Goal: Book appointment/travel/reservation

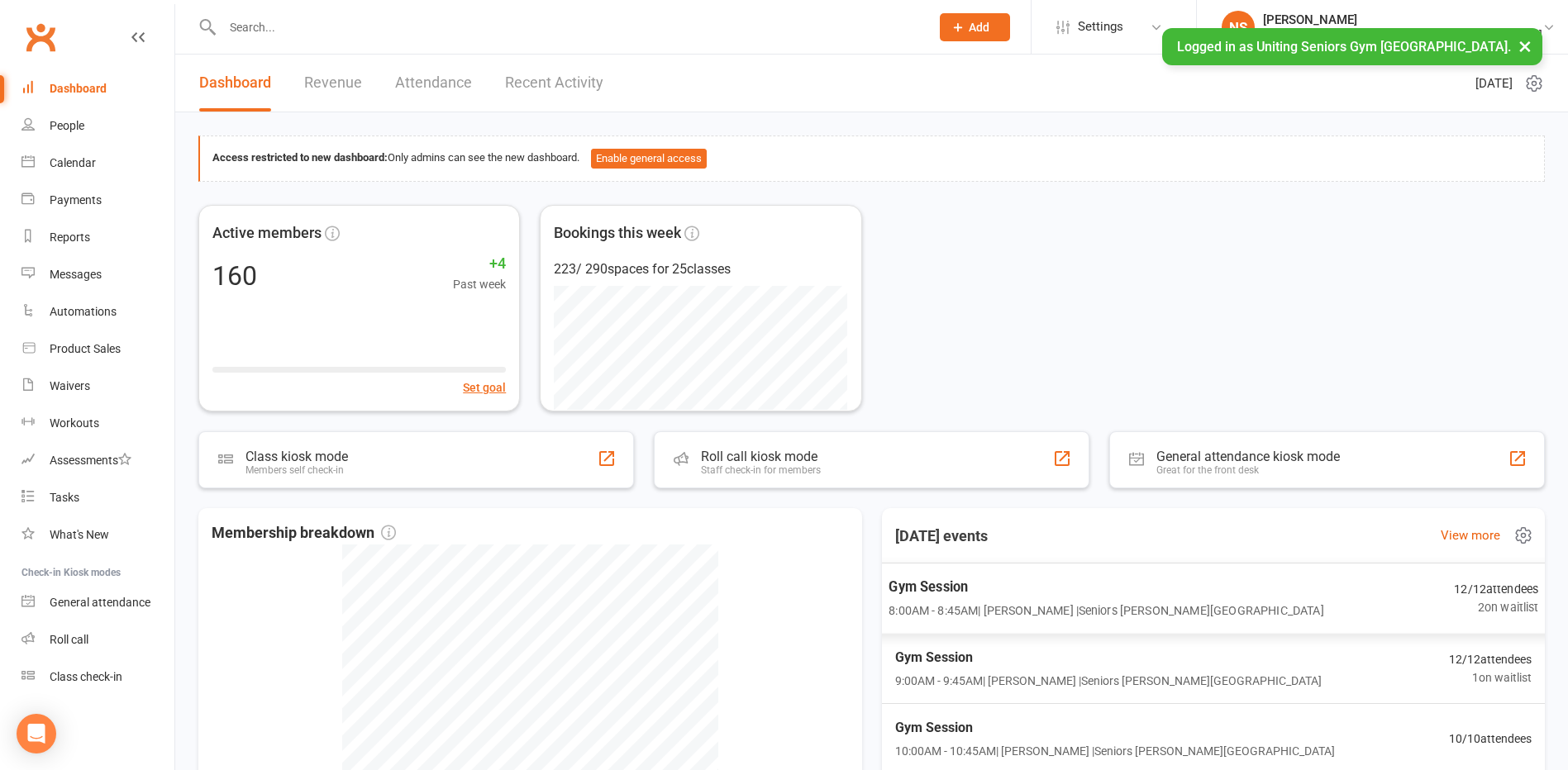
click at [1090, 605] on span "8:00AM - 8:45AM | [PERSON_NAME] | Seniors [PERSON_NAME][GEOGRAPHIC_DATA]" at bounding box center [1106, 611] width 435 height 19
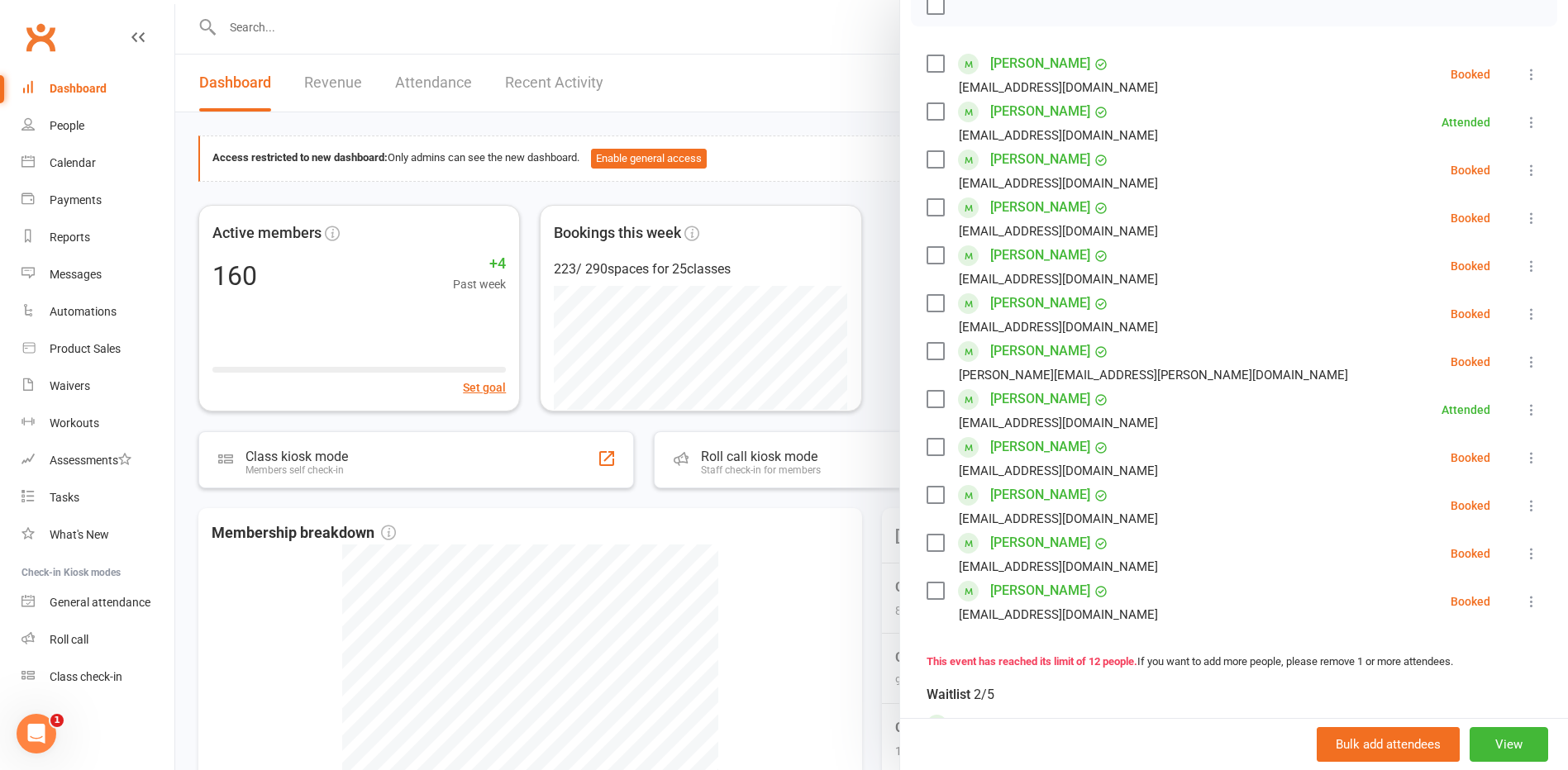
scroll to position [248, 0]
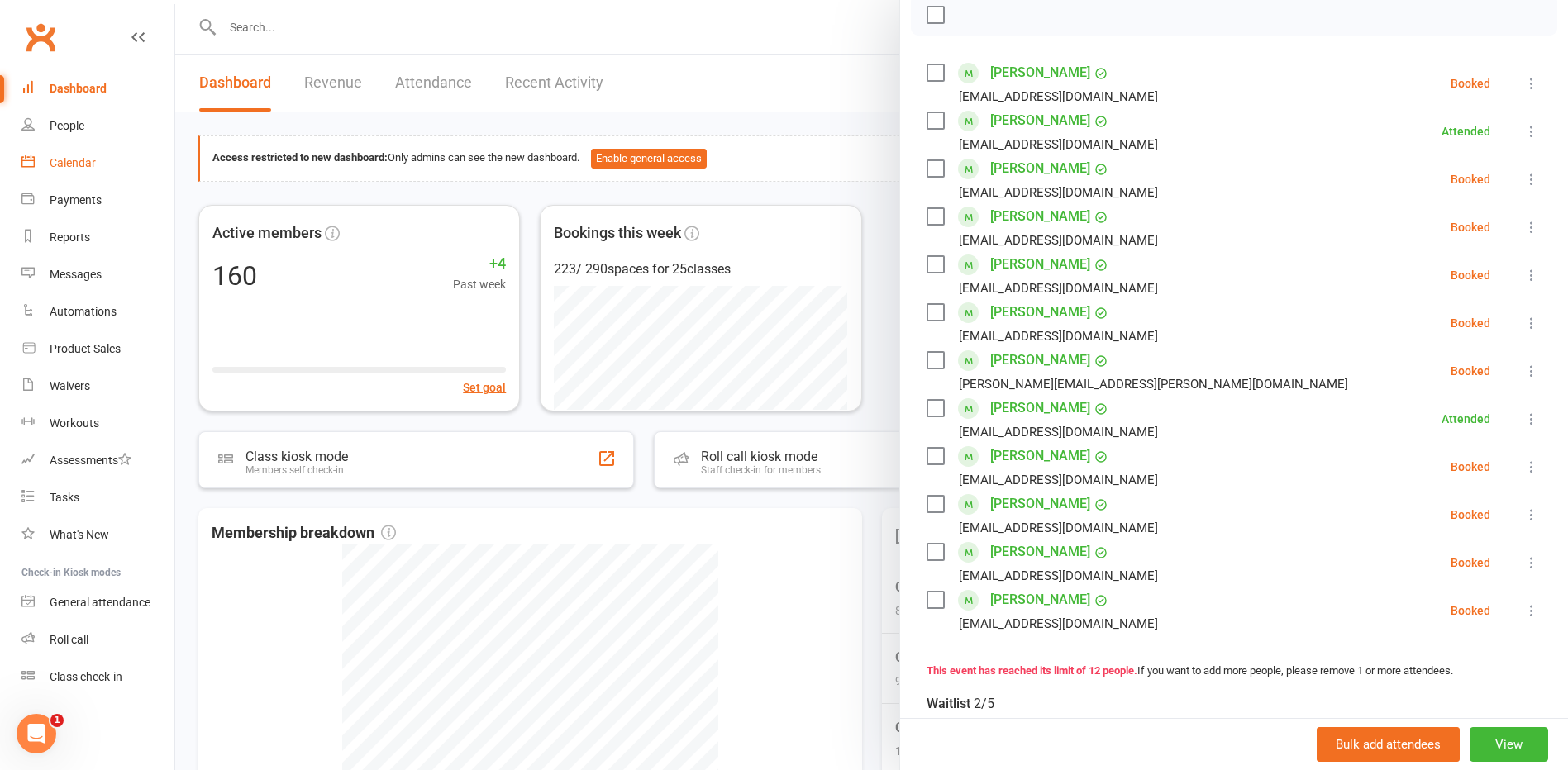
click at [76, 159] on div "Calendar" at bounding box center [72, 163] width 46 height 14
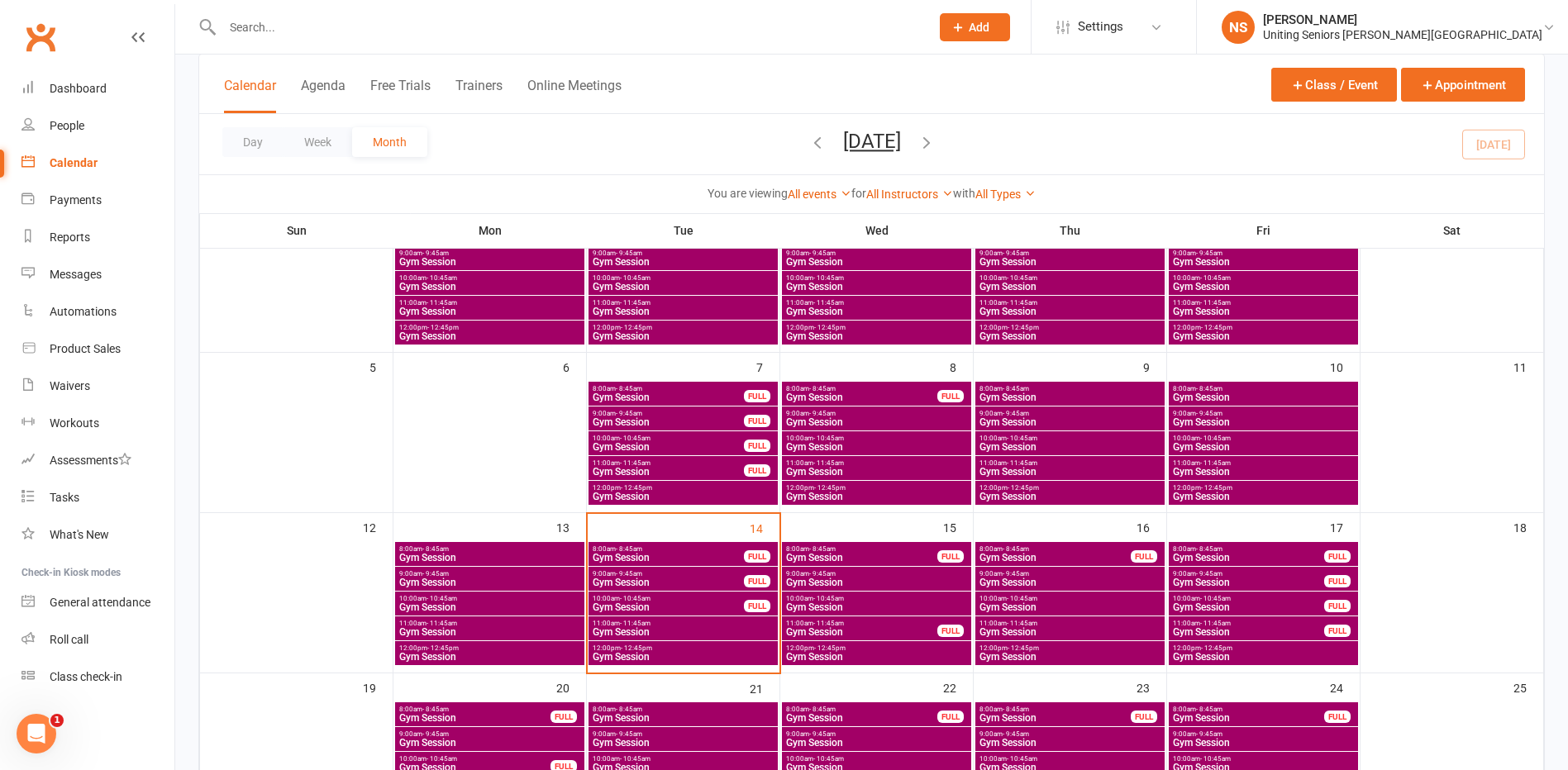
scroll to position [166, 0]
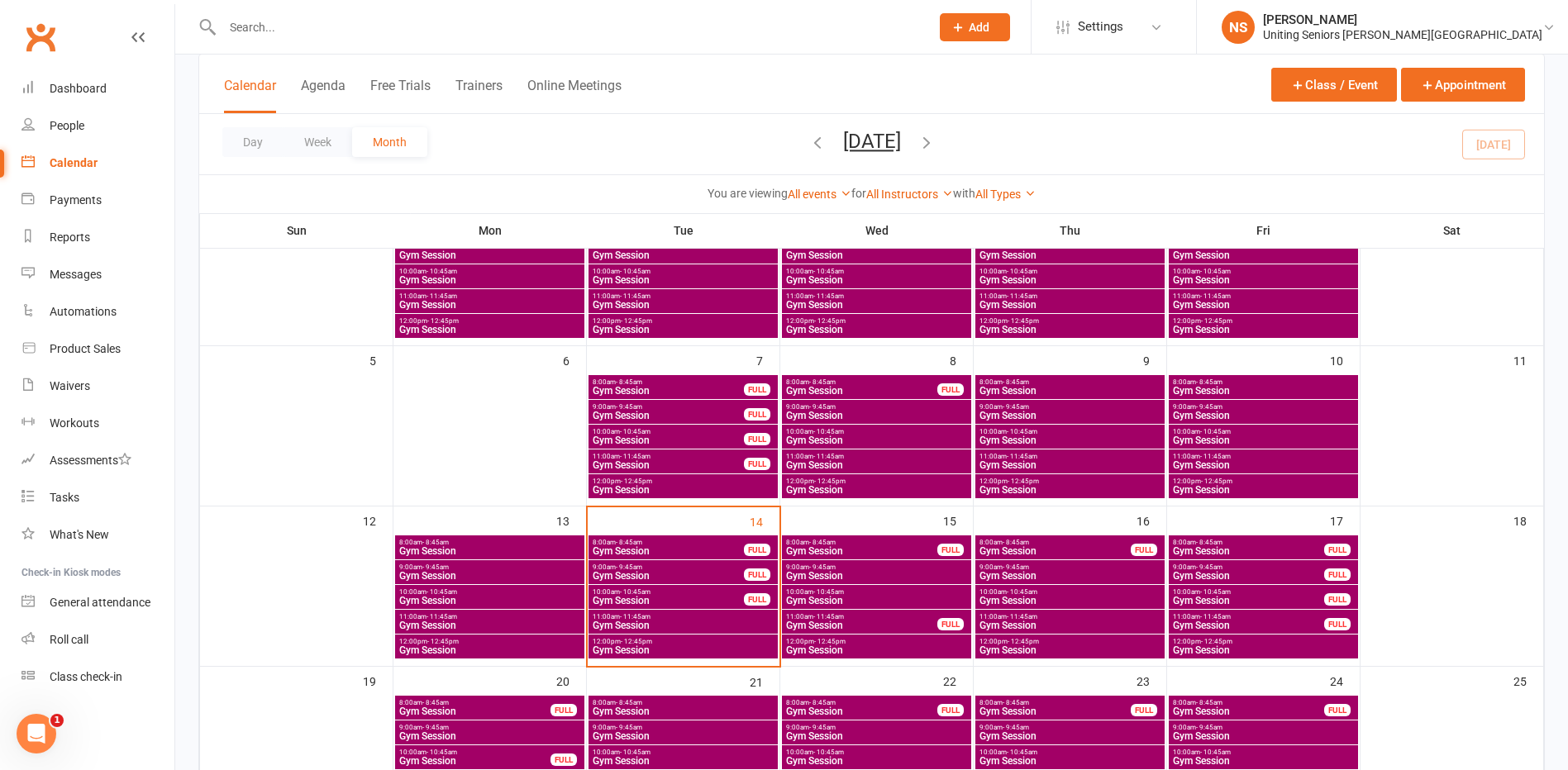
click at [697, 576] on span "Gym Session" at bounding box center [668, 575] width 153 height 10
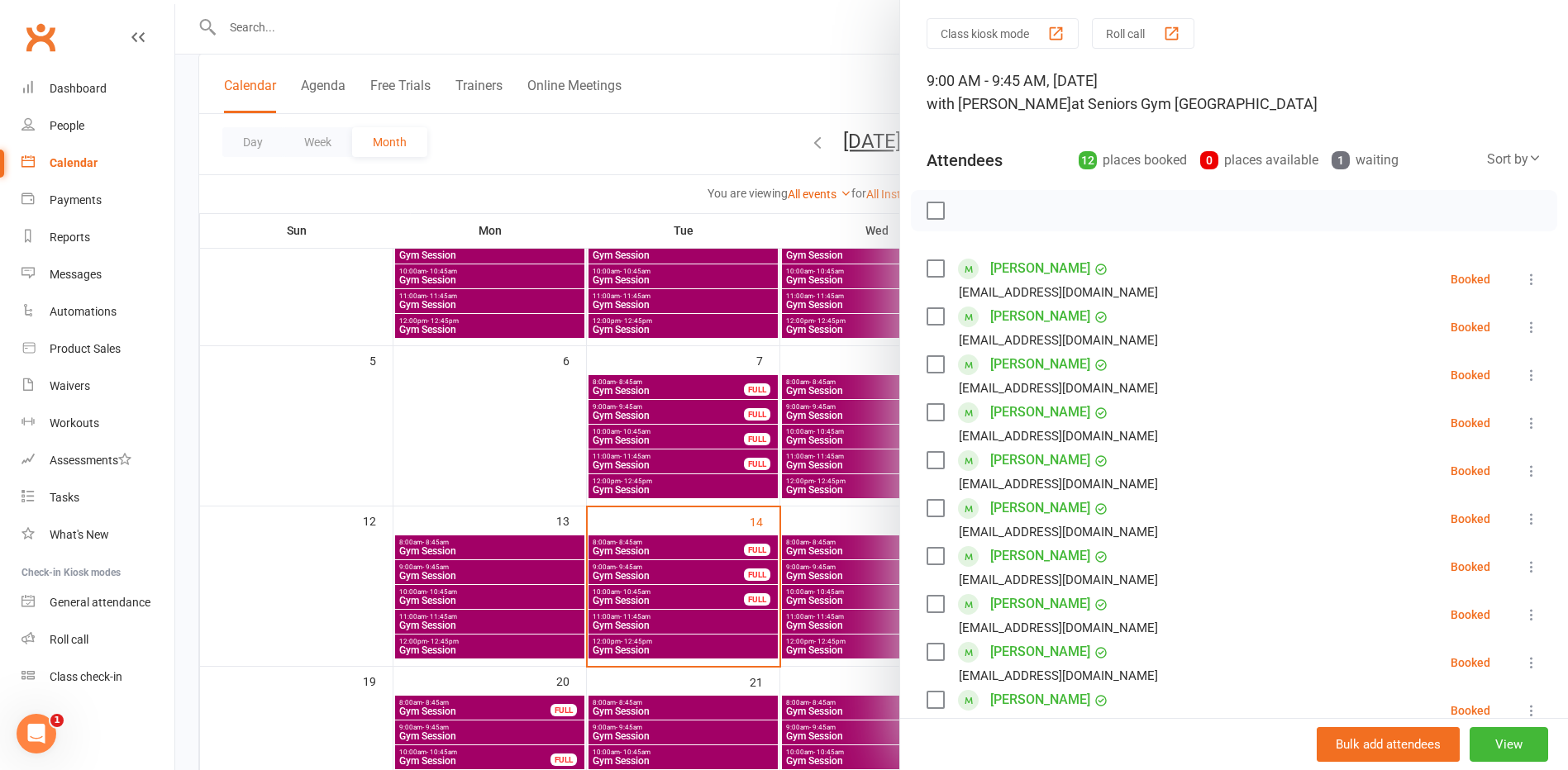
scroll to position [330, 0]
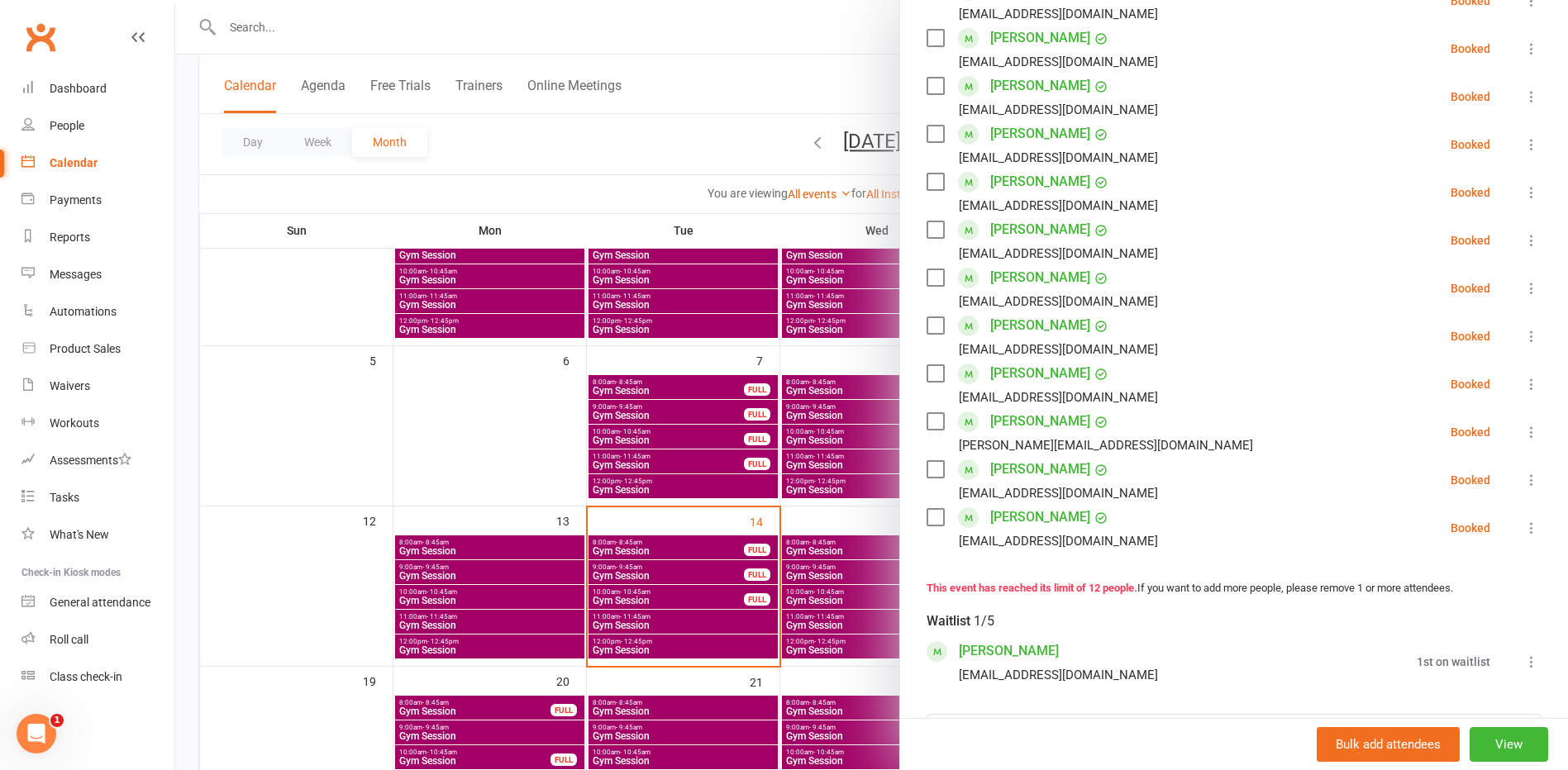
click at [687, 593] on div at bounding box center [871, 385] width 1393 height 770
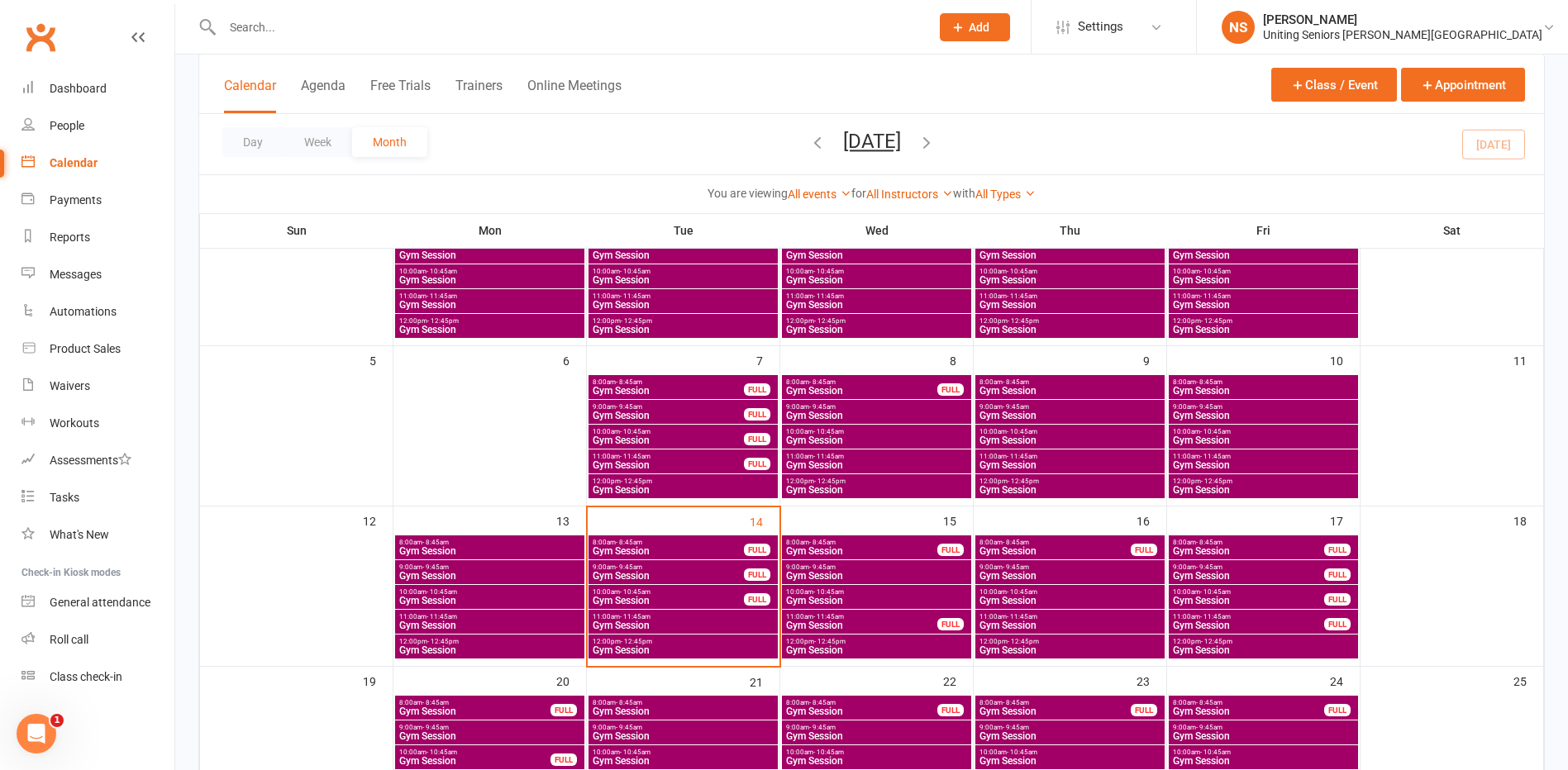
click at [687, 596] on span "Gym Session" at bounding box center [668, 601] width 153 height 10
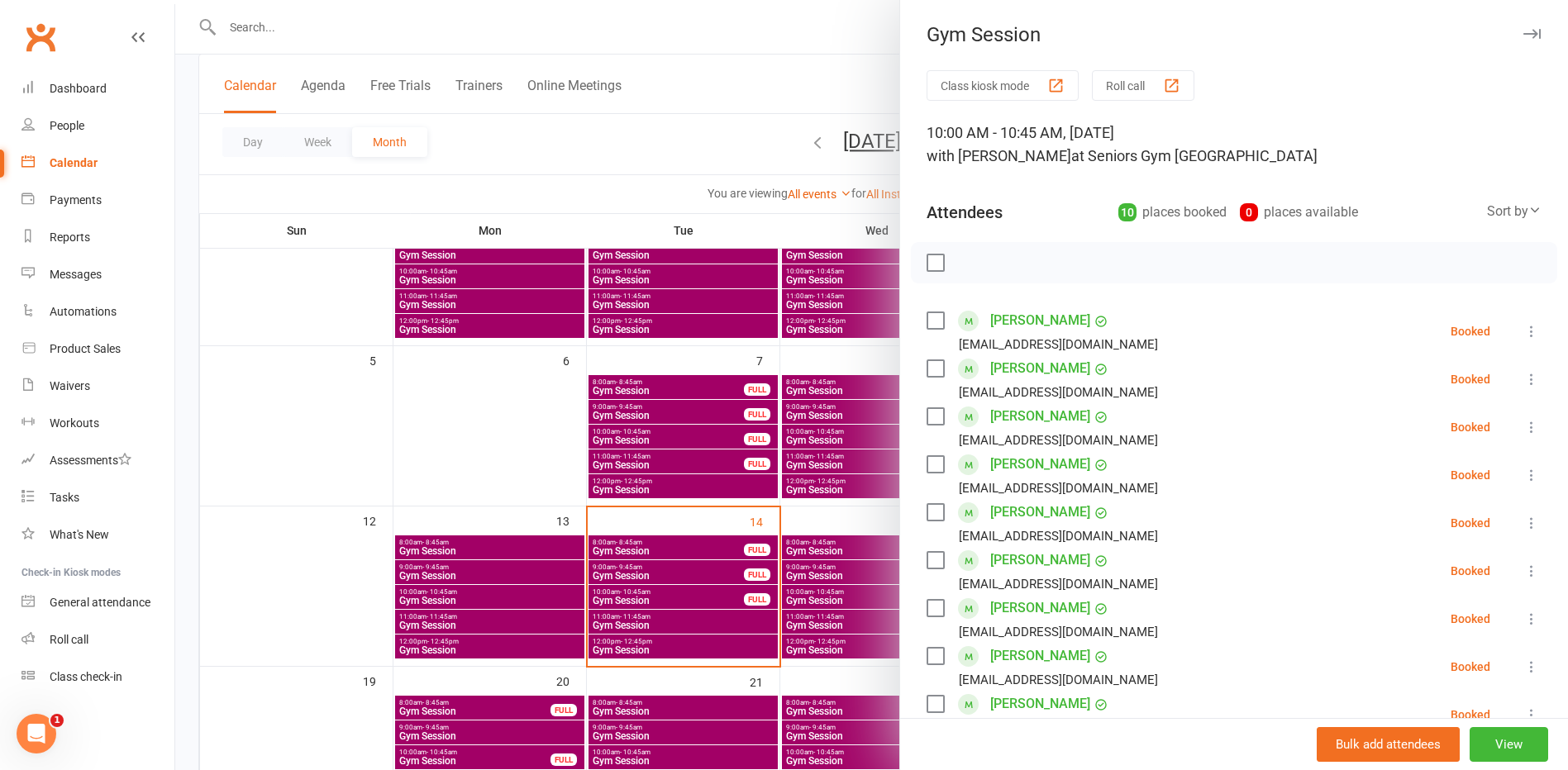
click at [671, 625] on div at bounding box center [871, 385] width 1393 height 770
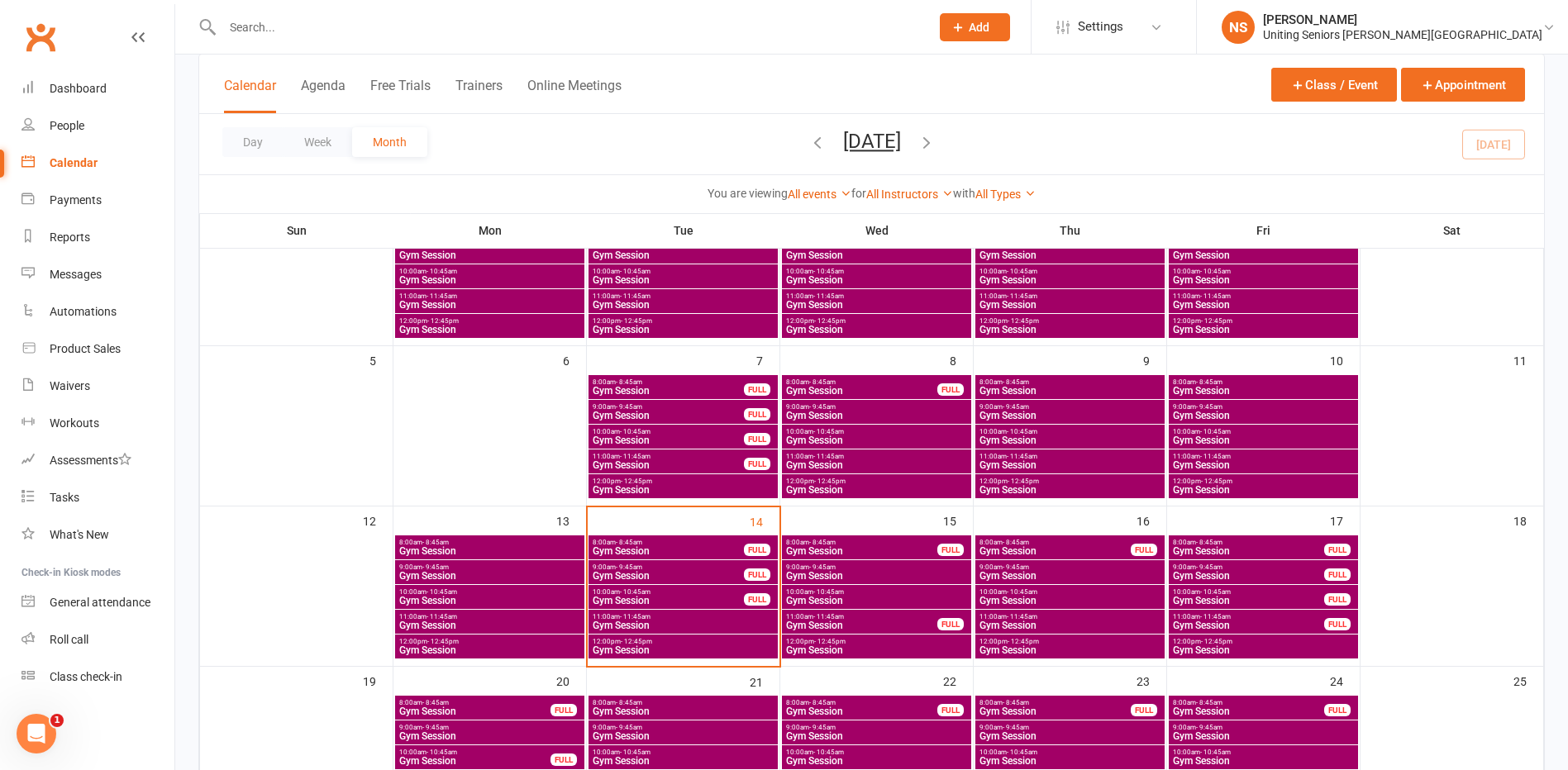
click at [671, 625] on span "Gym Session" at bounding box center [683, 625] width 183 height 10
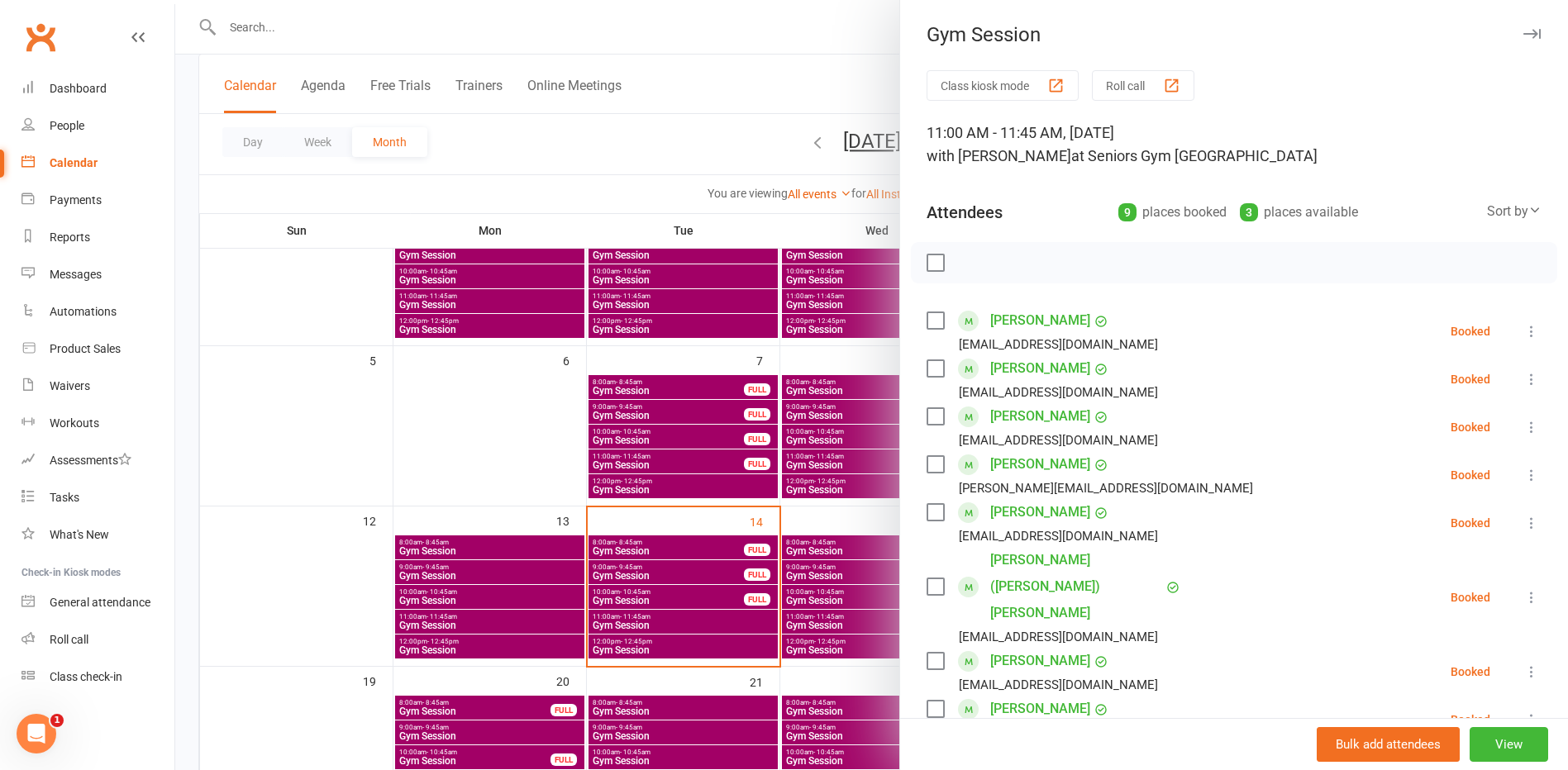
click at [601, 618] on div at bounding box center [871, 385] width 1393 height 770
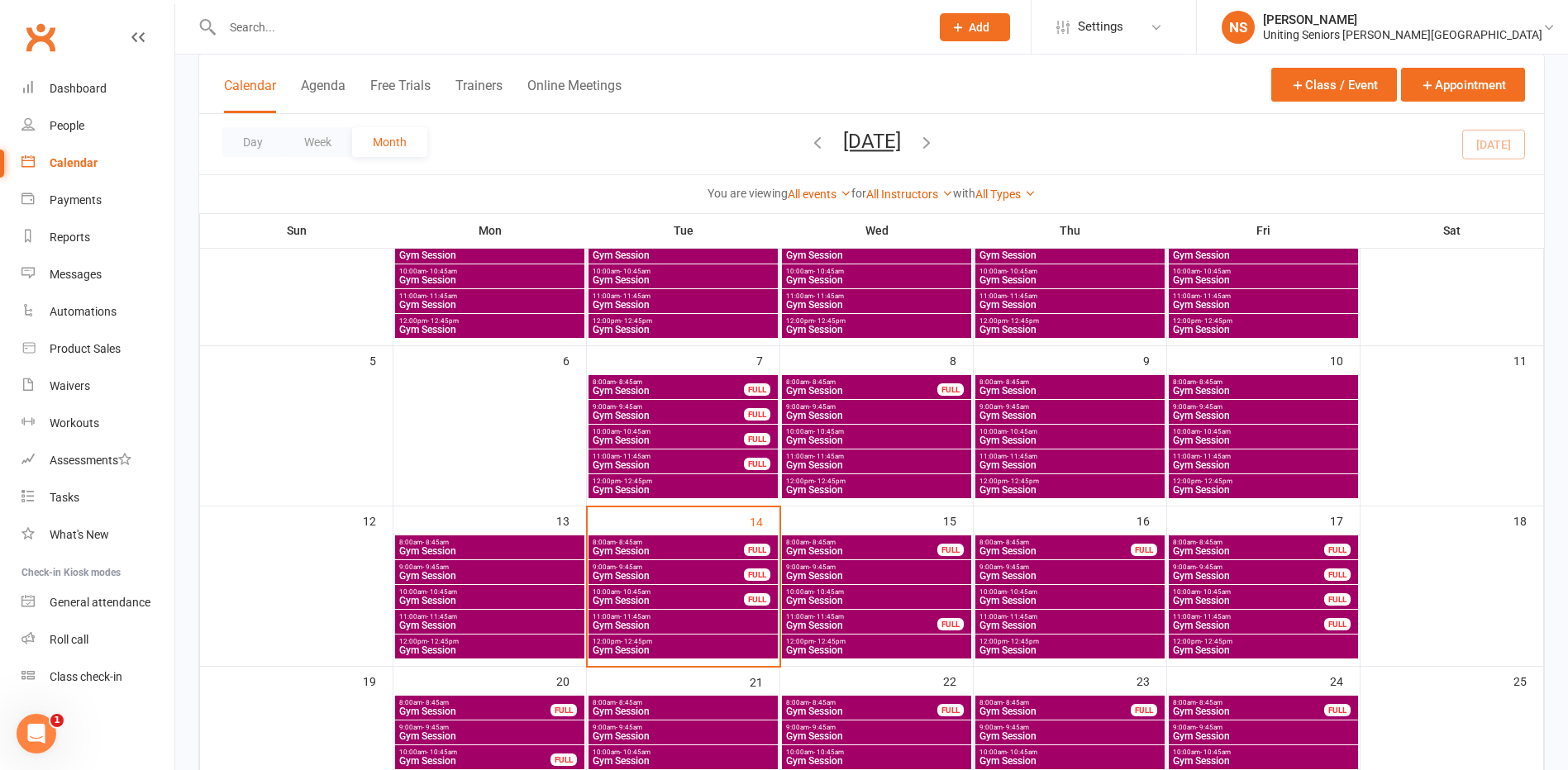
click at [812, 552] on span "Gym Session" at bounding box center [861, 551] width 153 height 10
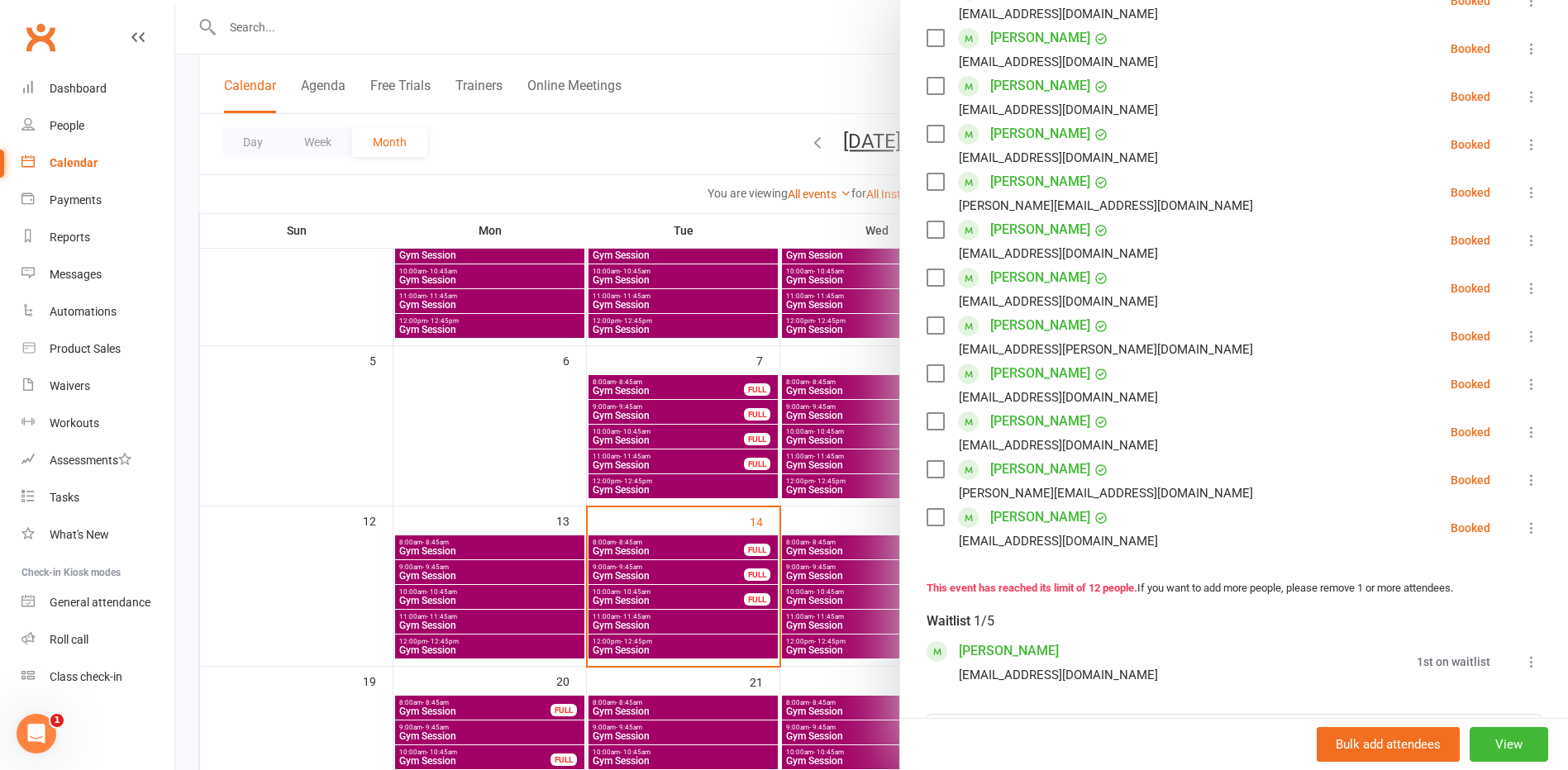
click at [827, 546] on div at bounding box center [871, 385] width 1393 height 770
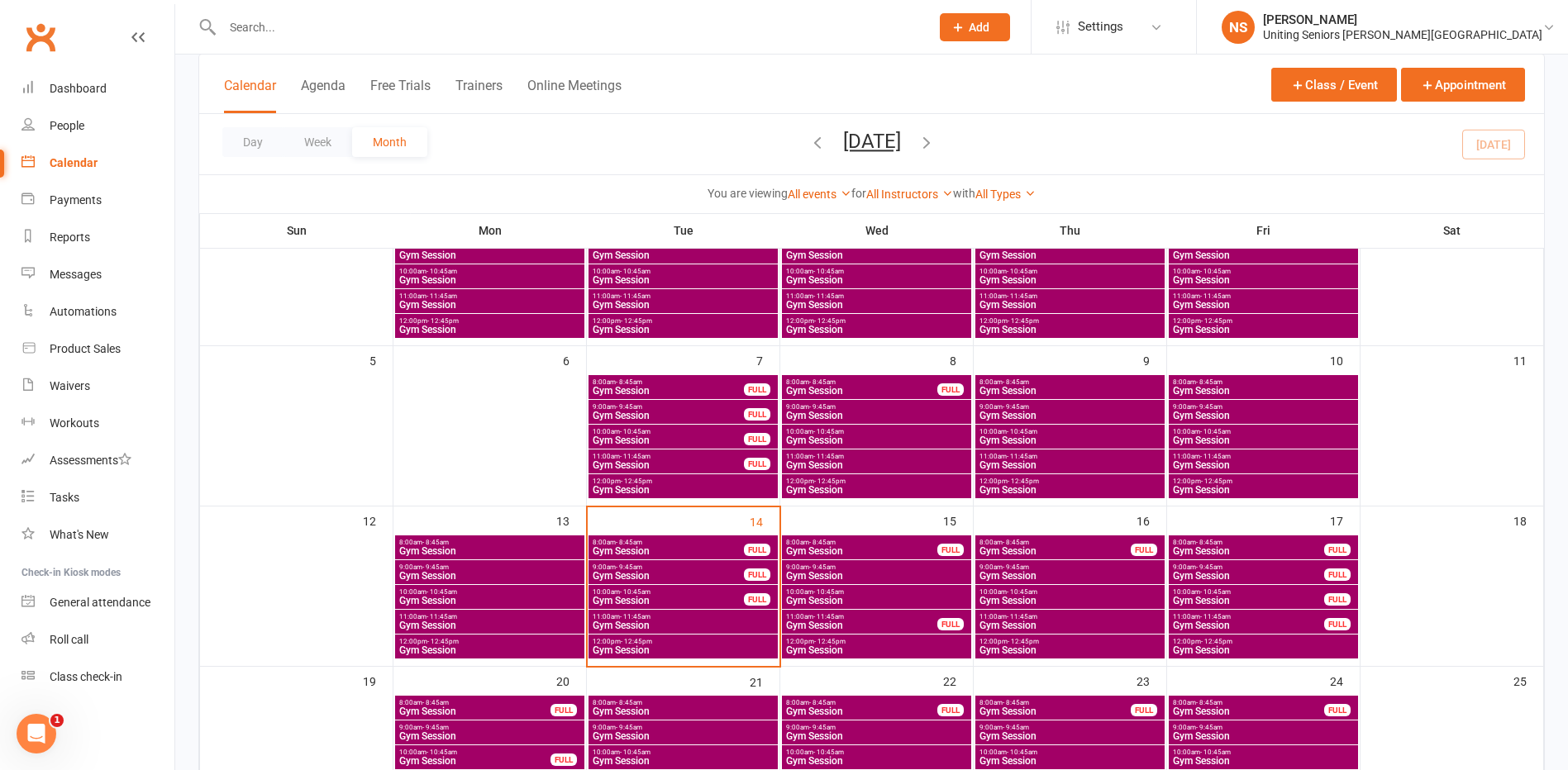
click at [1032, 549] on span "Gym Session" at bounding box center [1055, 551] width 153 height 10
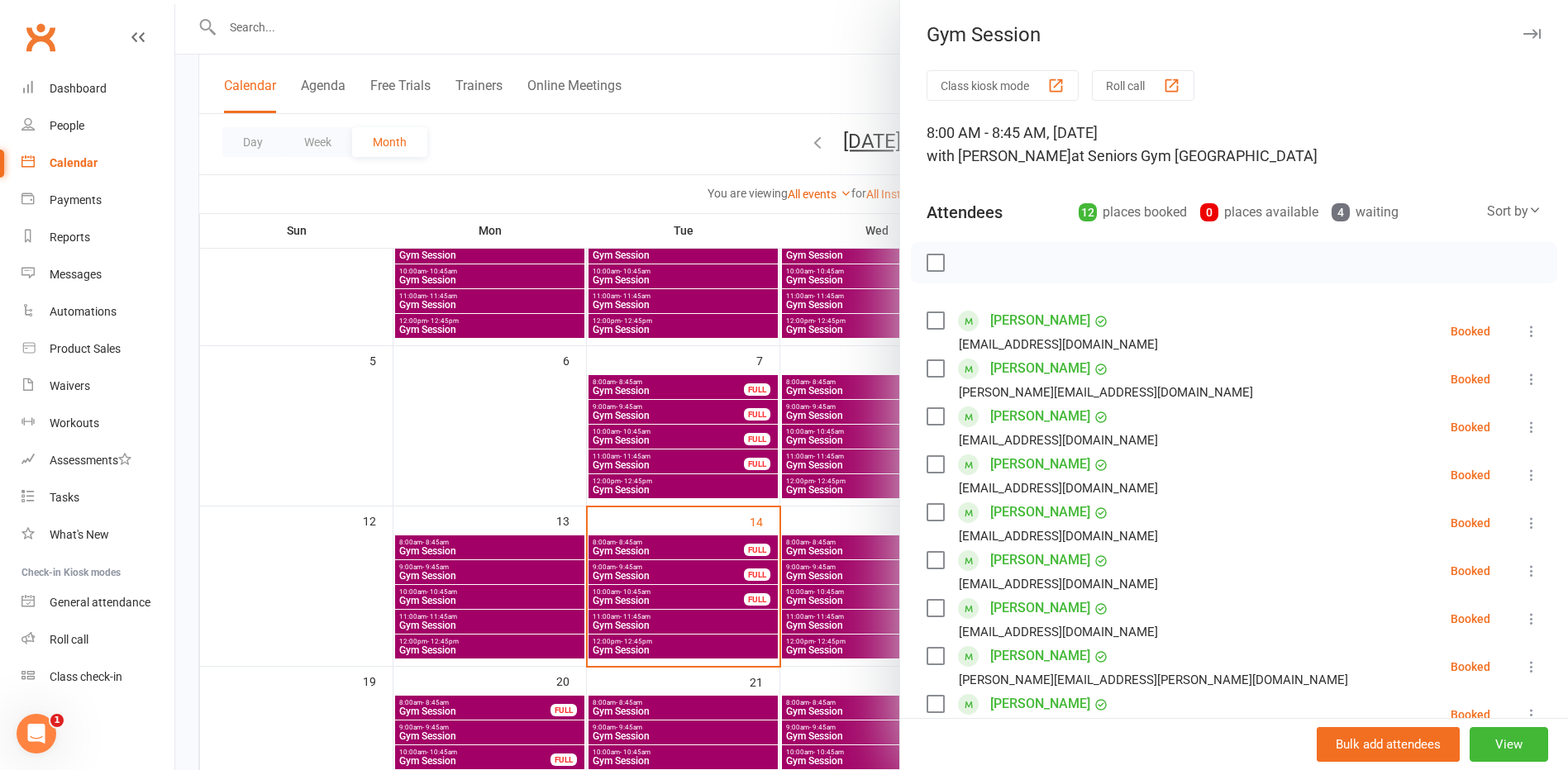
scroll to position [413, 0]
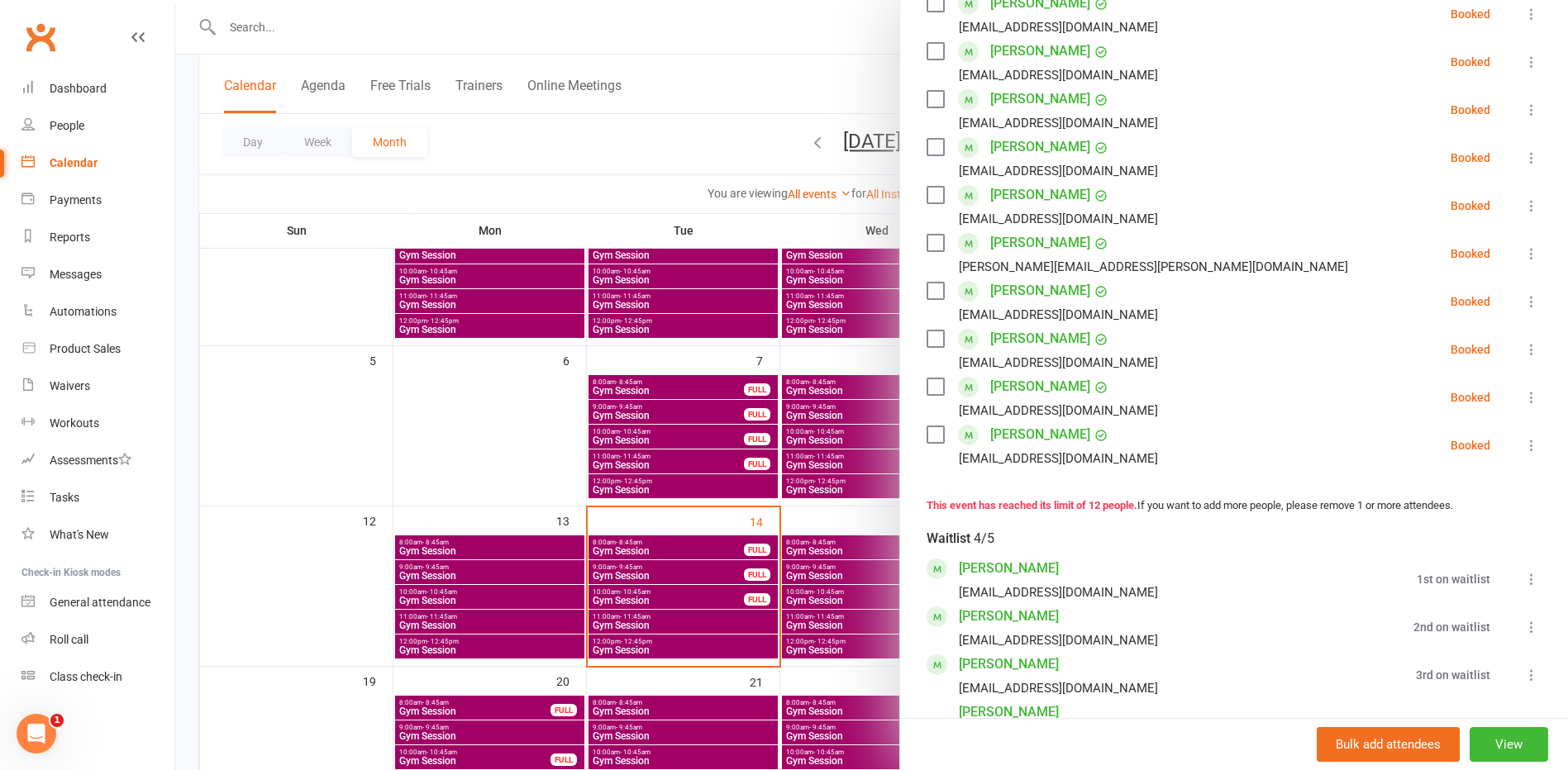
click at [851, 552] on div at bounding box center [871, 385] width 1393 height 770
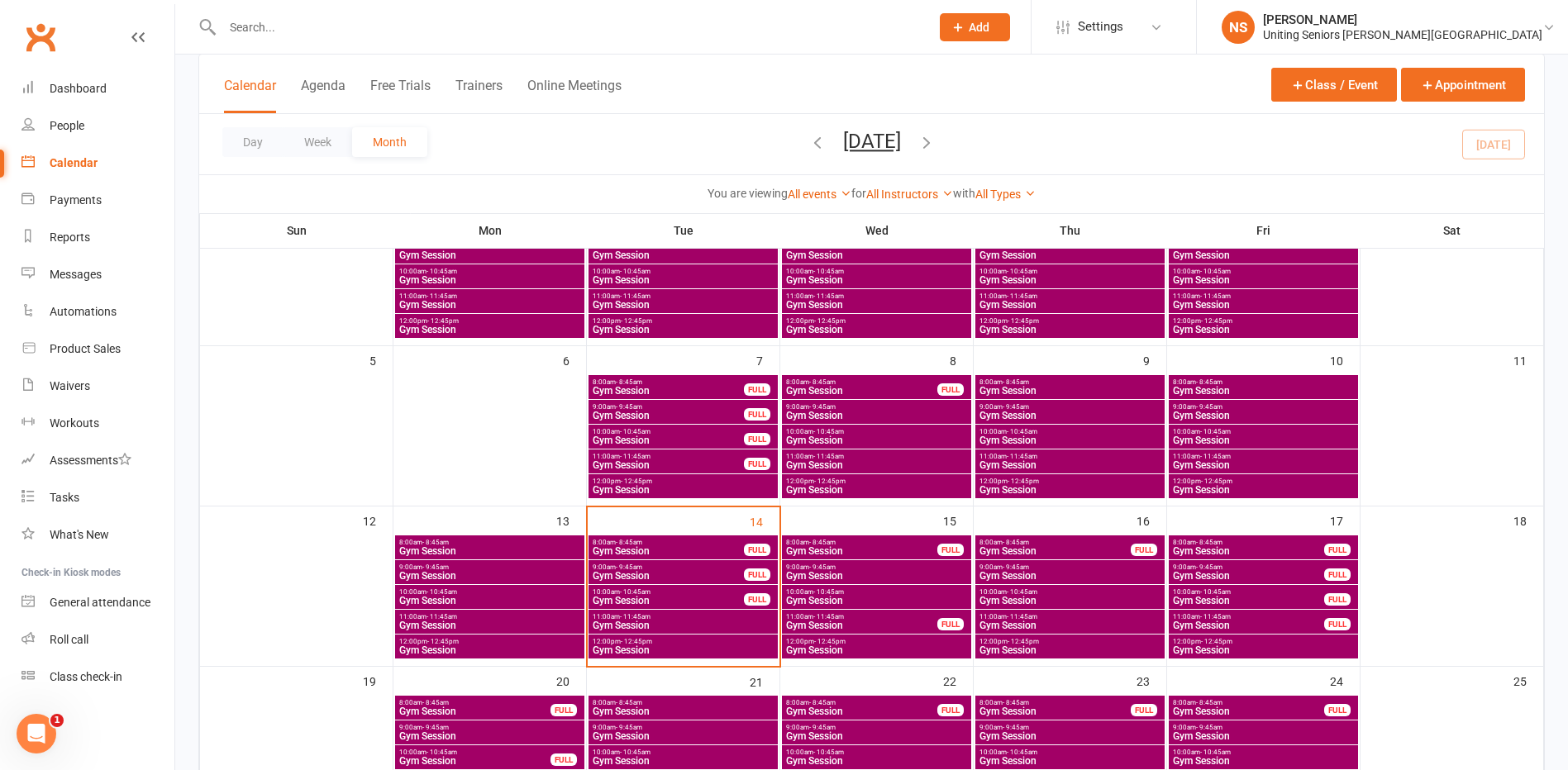
click at [1010, 574] on span "Gym Session" at bounding box center [1070, 575] width 183 height 10
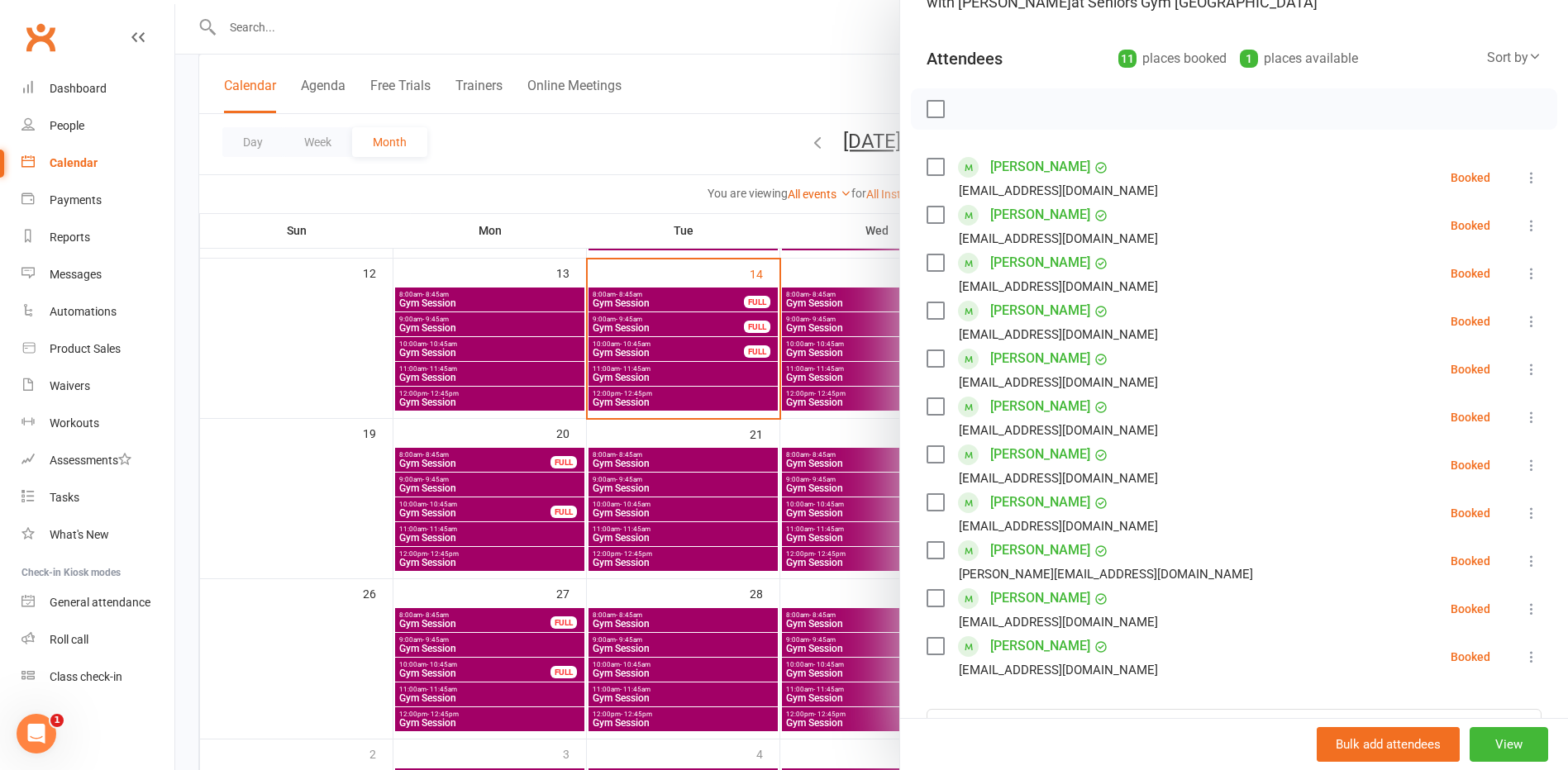
scroll to position [166, 0]
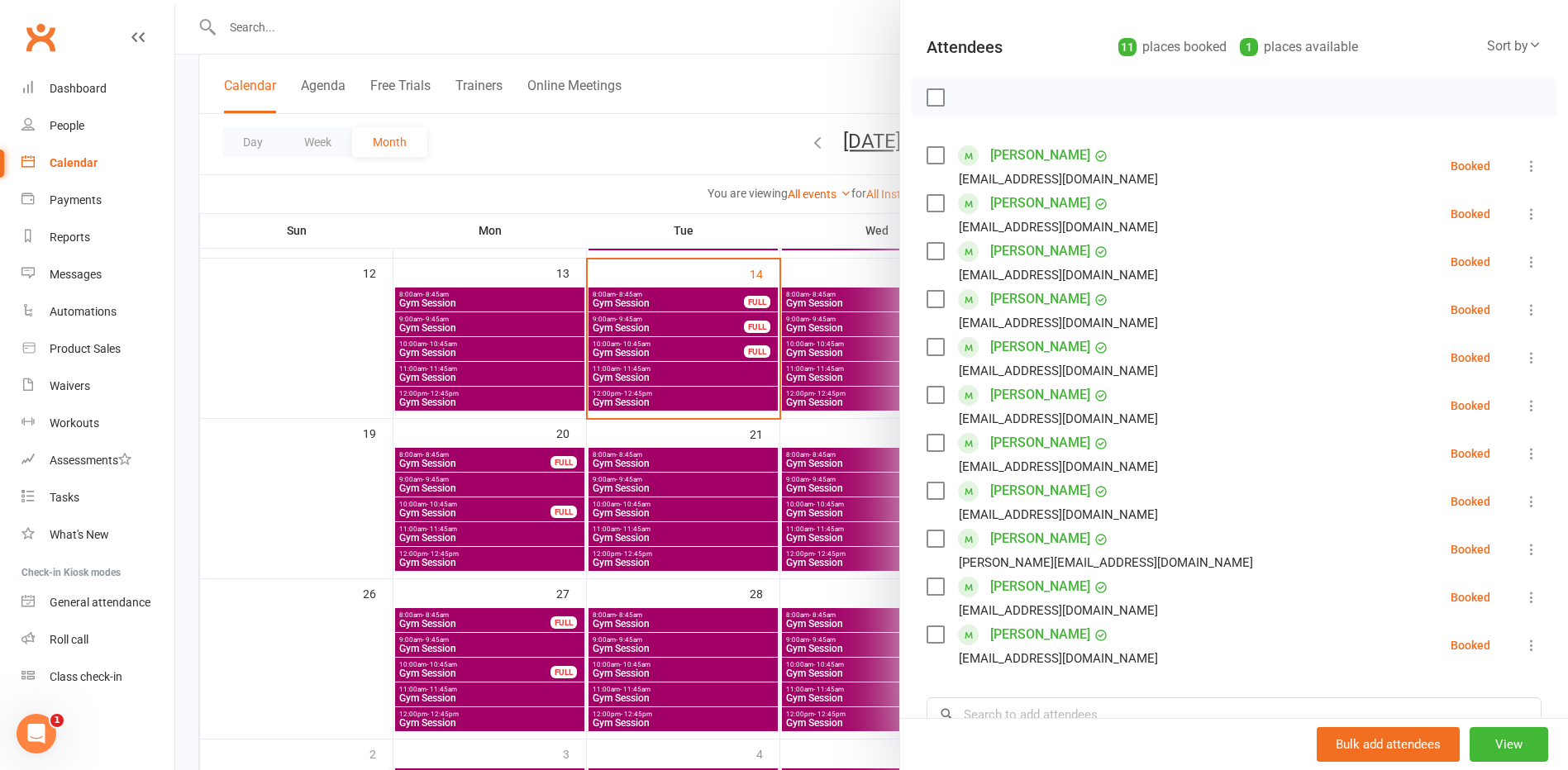
click at [804, 480] on div at bounding box center [871, 385] width 1393 height 770
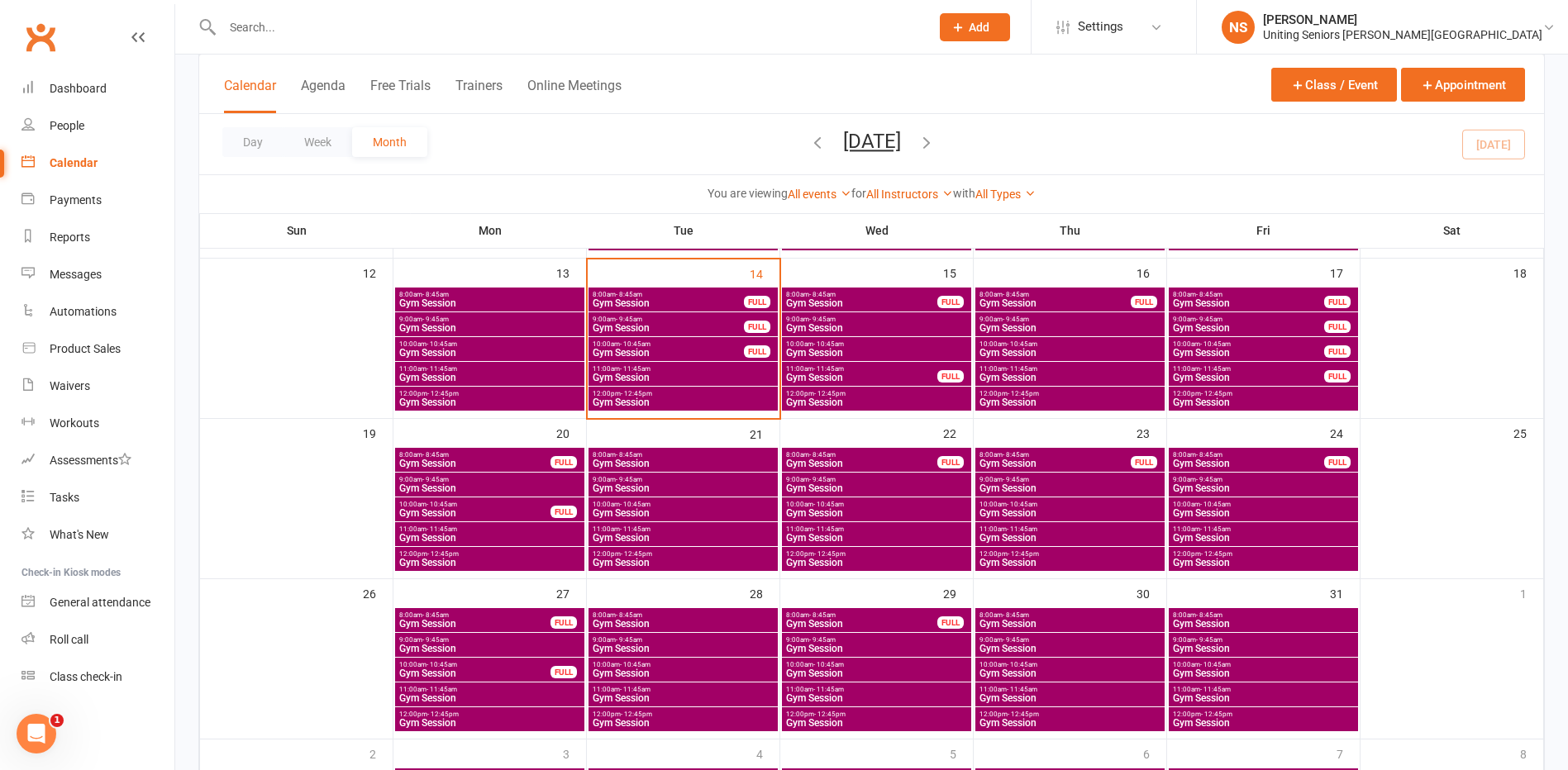
click at [816, 484] on span "Gym Session" at bounding box center [876, 488] width 183 height 10
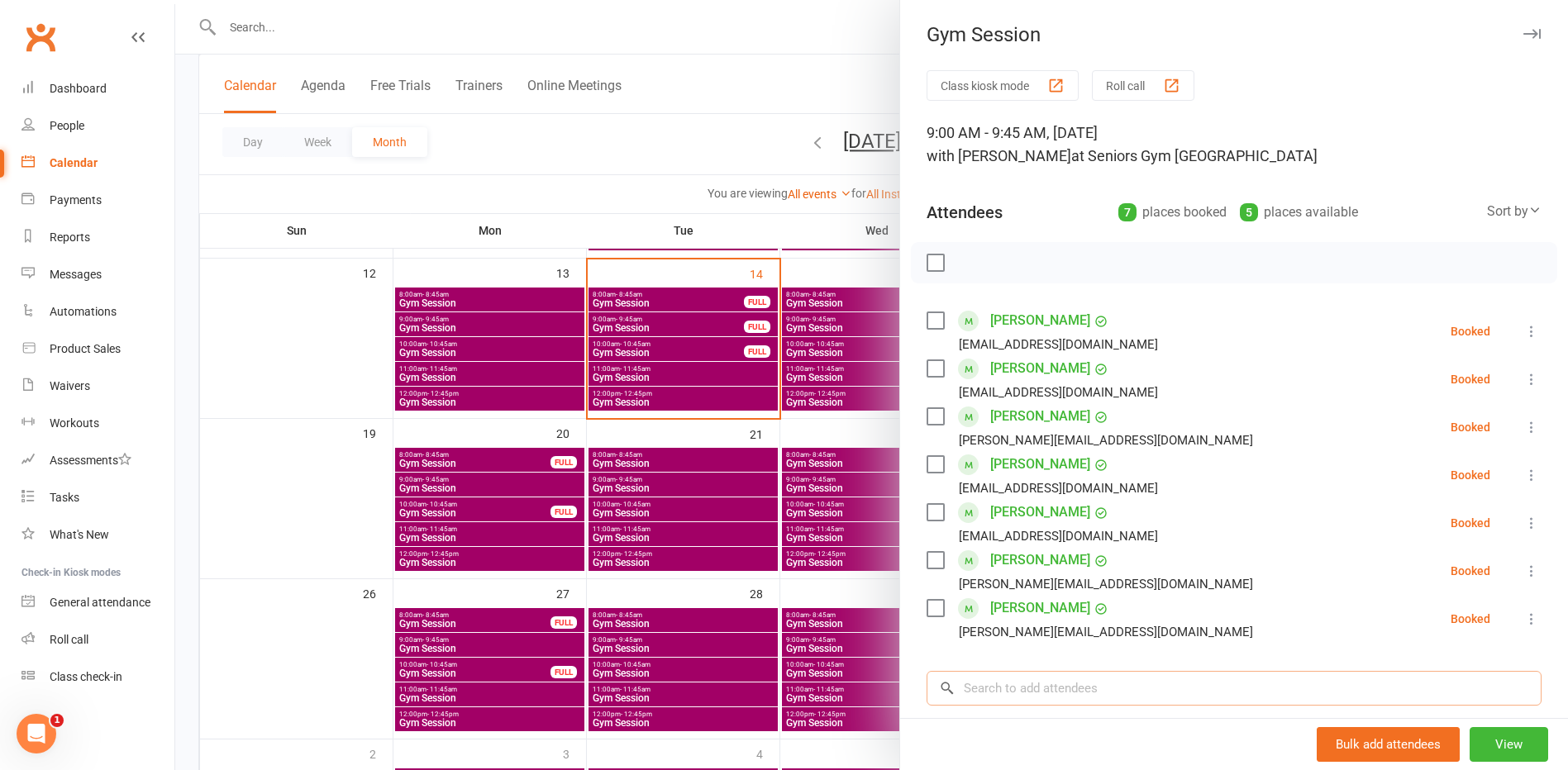
click at [1126, 697] on input "search" at bounding box center [1234, 688] width 615 height 35
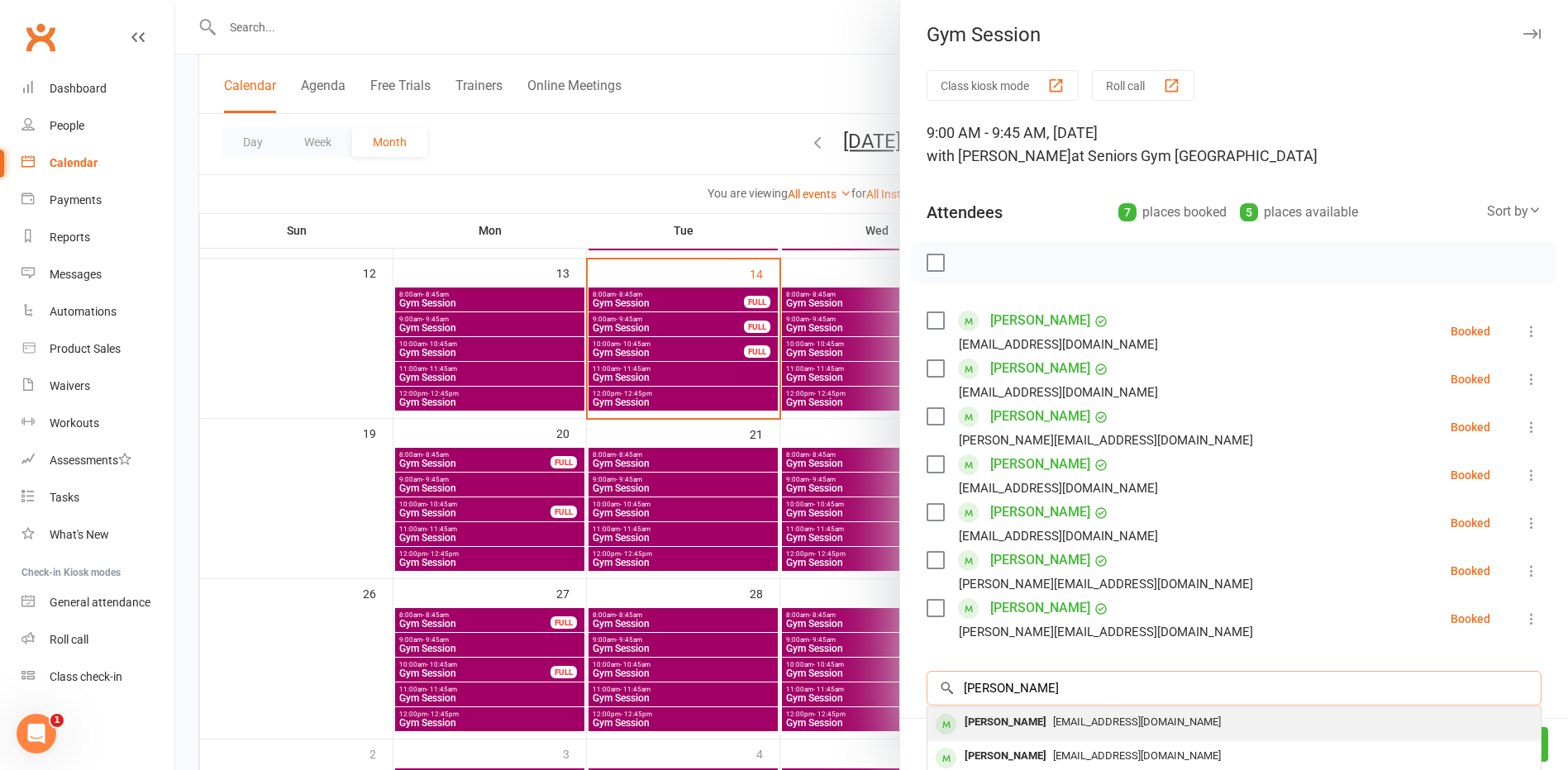
type input "[PERSON_NAME]"
click at [1055, 724] on span "[EMAIL_ADDRESS][DOMAIN_NAME]" at bounding box center [1137, 722] width 168 height 13
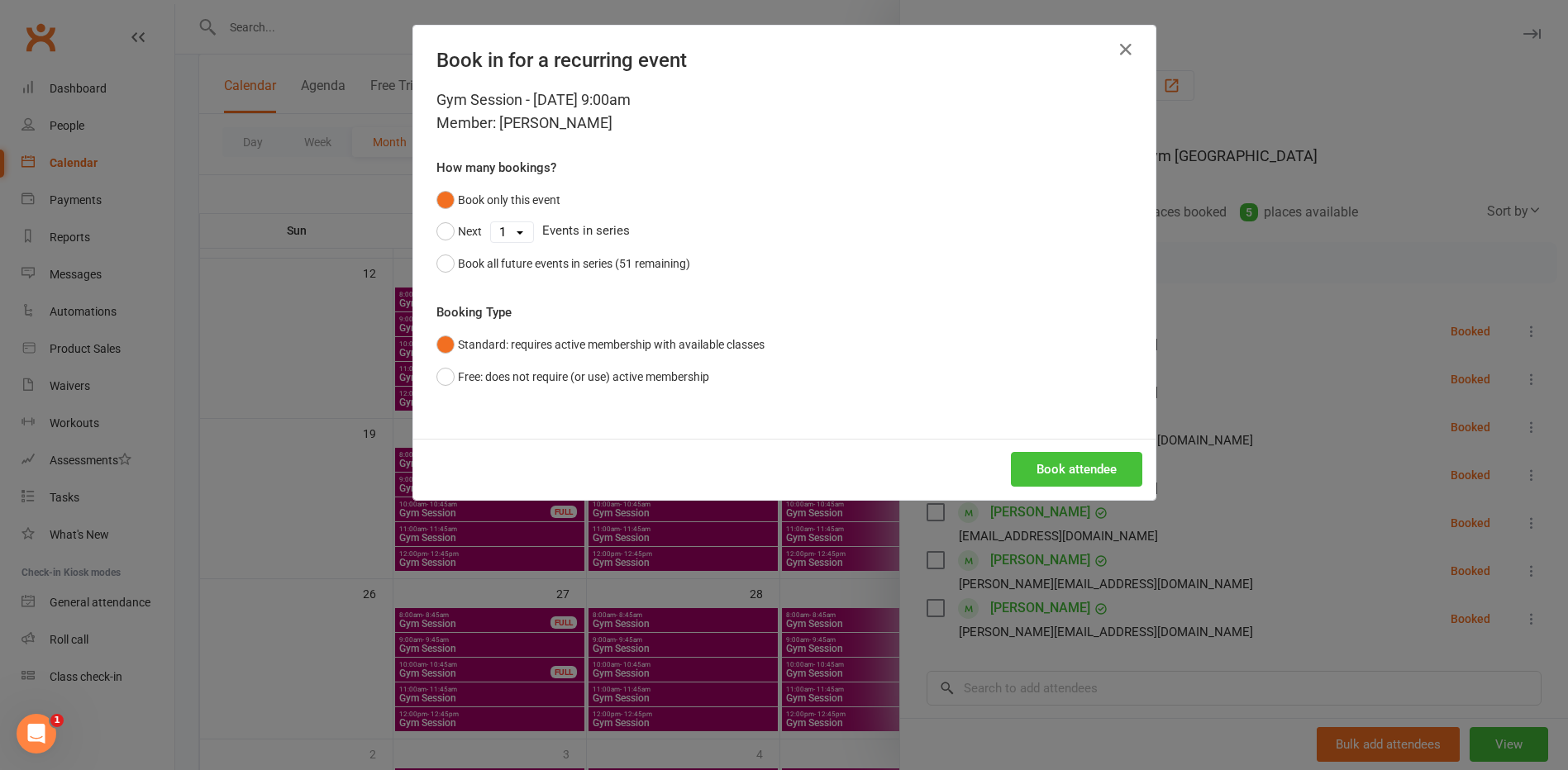
click at [1053, 473] on button "Book attendee" at bounding box center [1076, 470] width 131 height 35
